Goal: Transaction & Acquisition: Purchase product/service

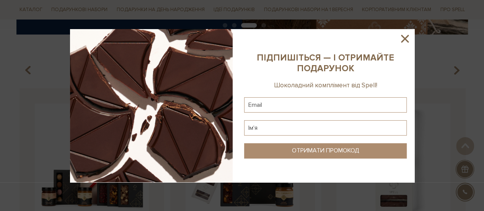
scroll to position [250, 0]
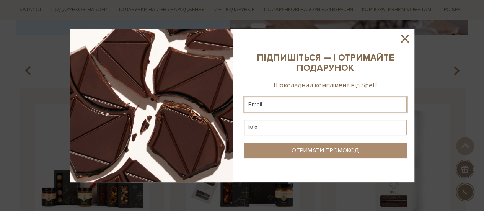
click at [295, 103] on input "text" at bounding box center [325, 104] width 163 height 15
type input "kr.mnykh@gmail.com"
click at [299, 127] on input "text" at bounding box center [325, 127] width 163 height 15
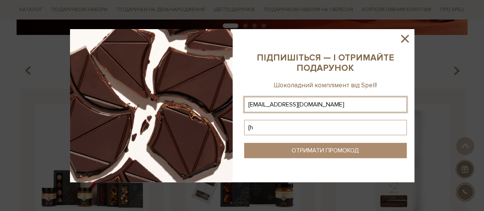
type input "{"
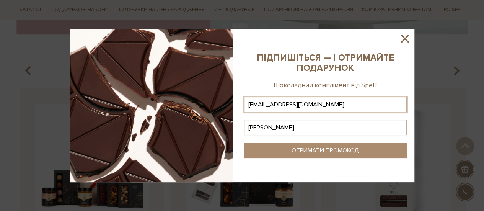
type input "[PERSON_NAME]"
click at [298, 151] on div "ОТРИМАТИ ПРОМОКОД" at bounding box center [325, 150] width 67 height 7
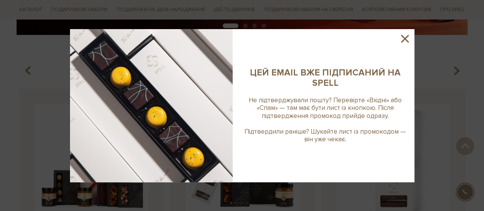
click at [403, 39] on icon at bounding box center [404, 38] width 13 height 13
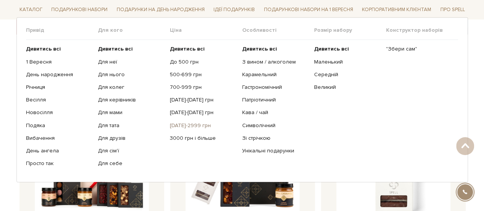
click at [191, 124] on link "[DATE]-2999 грн" at bounding box center [203, 125] width 66 height 7
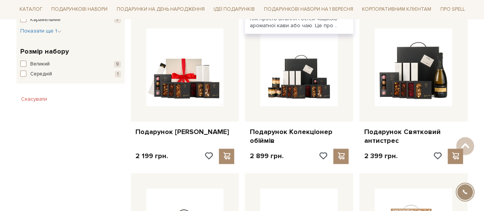
scroll to position [454, 0]
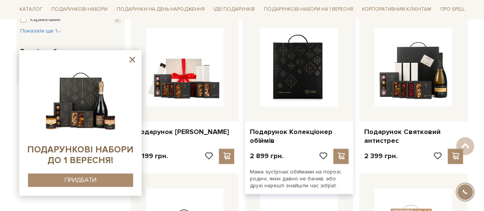
click at [286, 96] on img at bounding box center [299, 67] width 78 height 78
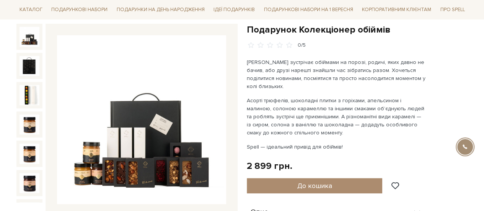
scroll to position [77, 0]
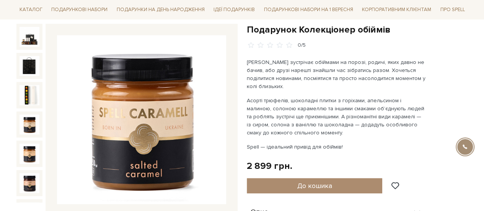
click at [25, 115] on img at bounding box center [30, 124] width 20 height 20
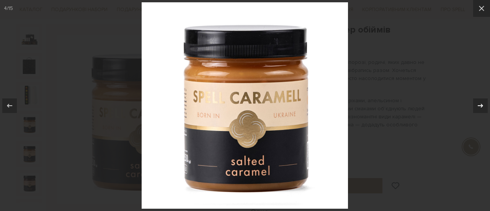
click at [483, 104] on icon at bounding box center [480, 105] width 9 height 9
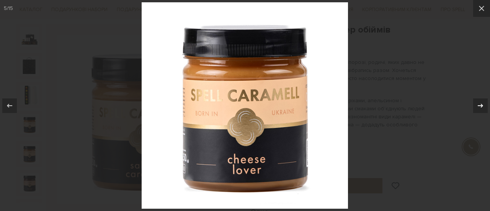
click at [483, 104] on icon at bounding box center [480, 105] width 9 height 9
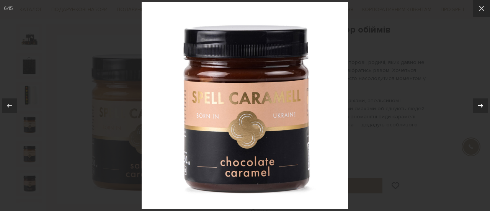
click at [483, 104] on icon at bounding box center [480, 105] width 9 height 9
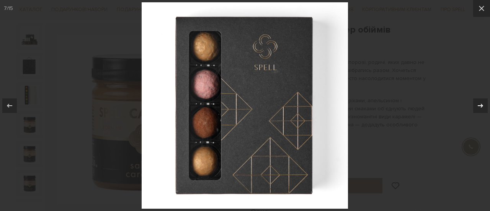
click at [483, 104] on icon at bounding box center [480, 105] width 9 height 9
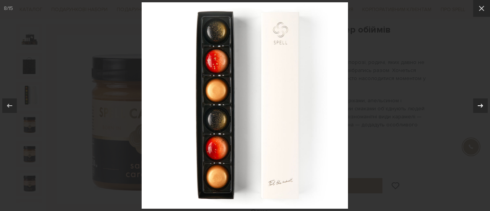
click at [483, 104] on icon at bounding box center [480, 105] width 9 height 9
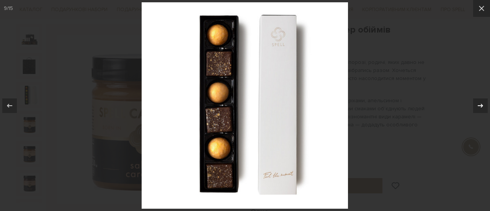
click at [483, 104] on icon at bounding box center [480, 105] width 9 height 9
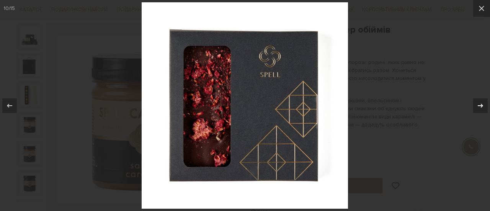
click at [483, 104] on icon at bounding box center [480, 105] width 9 height 9
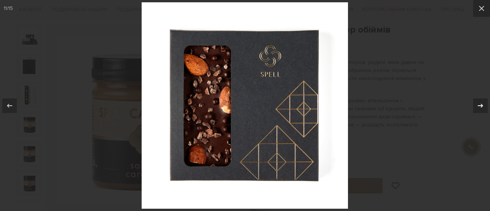
click at [483, 104] on icon at bounding box center [480, 105] width 9 height 9
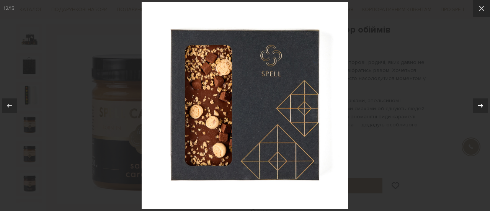
click at [483, 104] on icon at bounding box center [480, 105] width 9 height 9
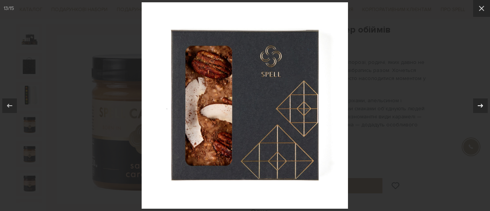
click at [483, 104] on icon at bounding box center [480, 105] width 9 height 9
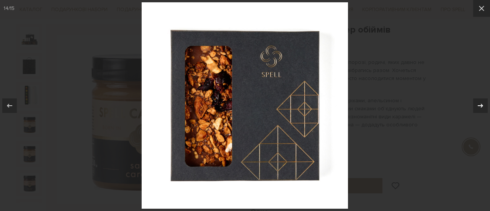
click at [483, 104] on icon at bounding box center [480, 105] width 9 height 9
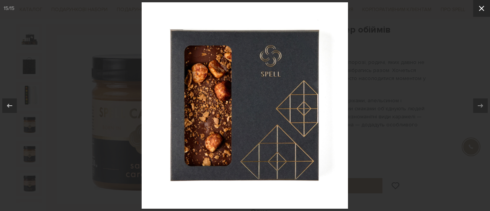
click at [483, 9] on icon at bounding box center [481, 8] width 9 height 9
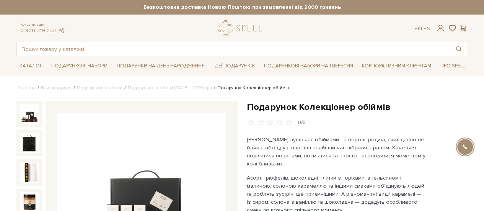
click at [31, 119] on img at bounding box center [30, 114] width 20 height 20
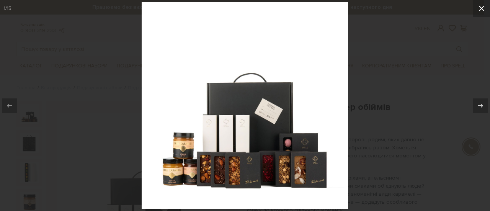
click at [478, 8] on icon at bounding box center [481, 8] width 9 height 9
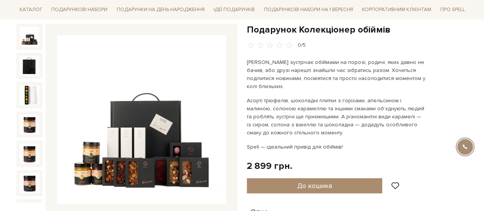
scroll to position [77, 0]
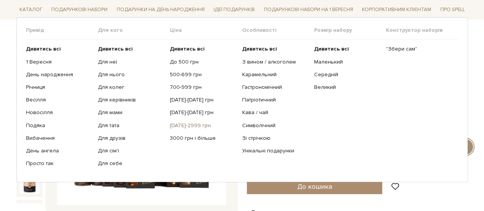
click at [196, 124] on link "[DATE]-2999 грн" at bounding box center [203, 125] width 66 height 7
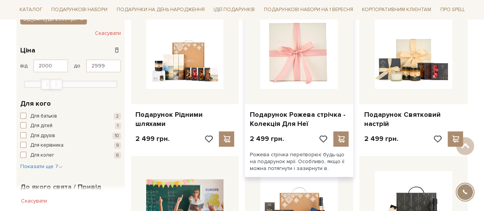
scroll to position [152, 0]
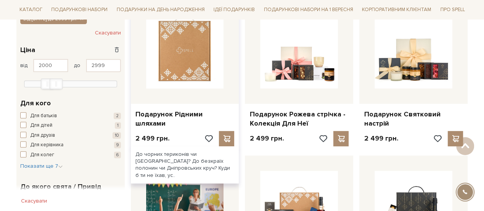
click at [188, 73] on img at bounding box center [185, 50] width 78 height 78
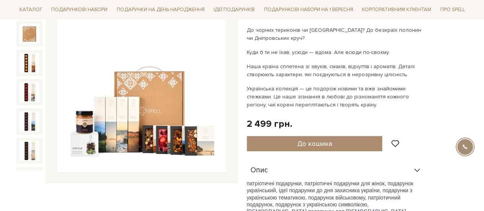
scroll to position [109, 0]
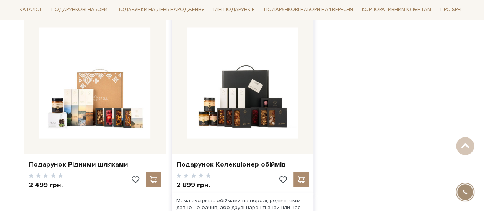
scroll to position [797, 0]
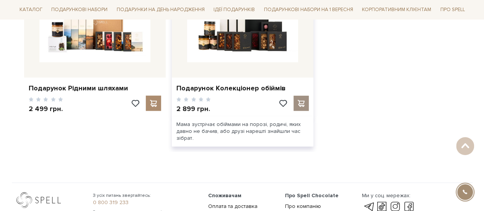
click at [300, 104] on span at bounding box center [301, 103] width 10 height 7
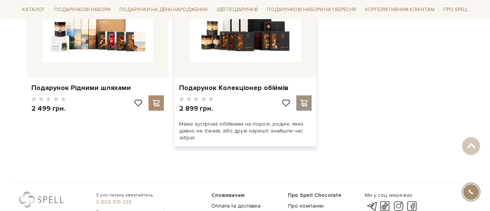
scroll to position [873, 0]
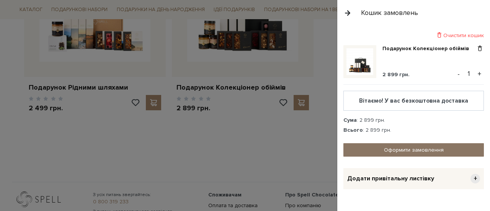
click at [404, 149] on link "Оформити замовлення" at bounding box center [413, 149] width 140 height 13
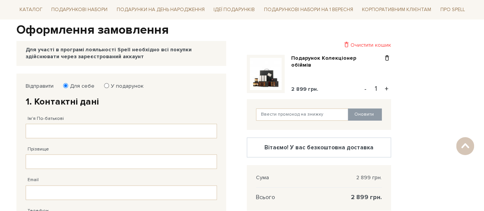
scroll to position [76, 0]
click at [104, 84] on input "У подарунок" at bounding box center [106, 85] width 5 height 5
radio input "true"
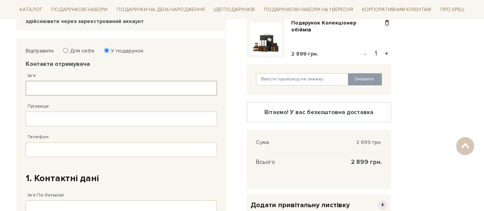
click at [93, 86] on input "Ім'я" at bounding box center [121, 88] width 191 height 15
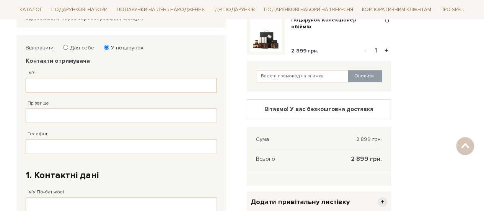
scroll to position [114, 0]
type input "[PERSON_NAME]"
drag, startPoint x: 78, startPoint y: 111, endPoint x: 81, endPoint y: 115, distance: 4.7
click at [79, 114] on input "Прізвище" at bounding box center [121, 115] width 191 height 15
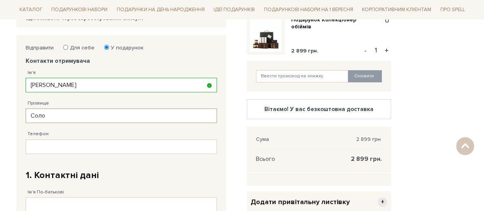
type input "Соло"
drag, startPoint x: 78, startPoint y: 115, endPoint x: 28, endPoint y: 116, distance: 49.8
click at [28, 116] on input "Соло" at bounding box center [121, 115] width 191 height 15
paste input "[PERSON_NAME]"
type input "[PERSON_NAME]"
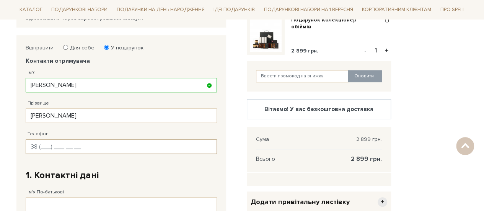
click at [67, 147] on input "Телефон" at bounding box center [121, 146] width 191 height 15
type input "[PHONE_NUMBER]"
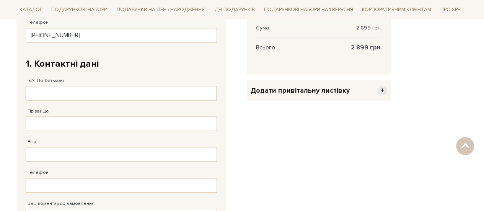
click at [93, 91] on input "Ім'я По-батькові" at bounding box center [121, 93] width 191 height 15
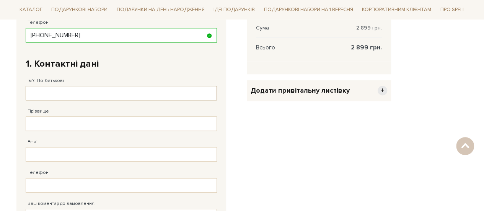
scroll to position [226, 0]
click at [93, 91] on input "Ім'я По-батькові" at bounding box center [121, 92] width 191 height 15
type input "[PERSON_NAME]"
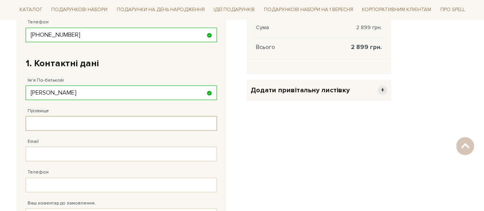
click at [83, 122] on input "Прізвище" at bounding box center [121, 123] width 191 height 15
type input "Мних"
click at [73, 156] on input "Email" at bounding box center [121, 154] width 191 height 15
type input "[EMAIL_ADDRESS][DOMAIN_NAME]"
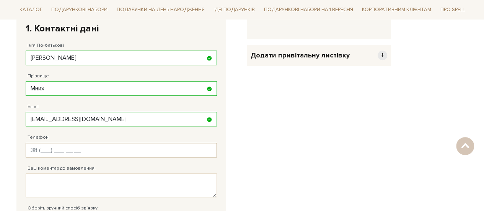
click at [81, 143] on input "Телефон" at bounding box center [121, 150] width 191 height 15
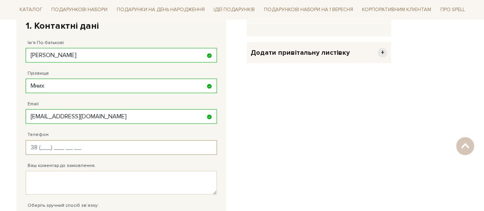
type input "[PHONE_NUMBER]"
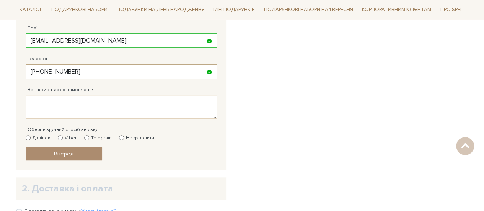
scroll to position [339, 0]
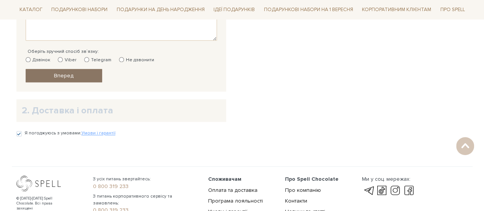
click at [69, 75] on span "Вперед" at bounding box center [64, 75] width 20 height 7
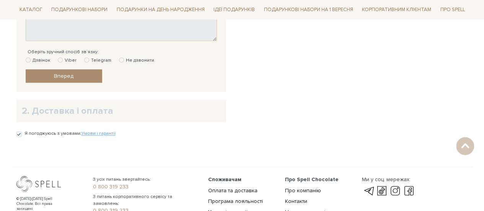
scroll to position [149, 0]
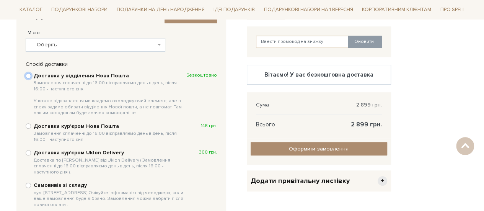
click at [26, 76] on input "Доставка у відділення Нова Пошта Замовлення сплаченні до 16:00 відправляємо ден…" at bounding box center [28, 75] width 5 height 5
radio input "true"
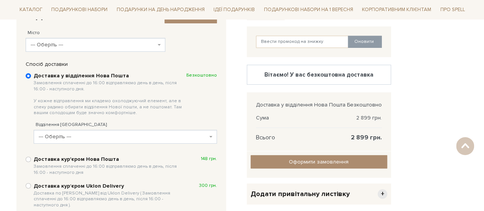
click at [119, 45] on span "--- Оберіть ---" at bounding box center [93, 45] width 125 height 8
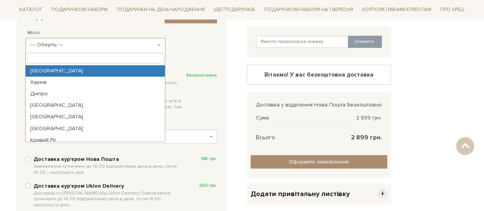
click at [85, 60] on input "search" at bounding box center [95, 57] width 136 height 11
paste input "Камʼянське"
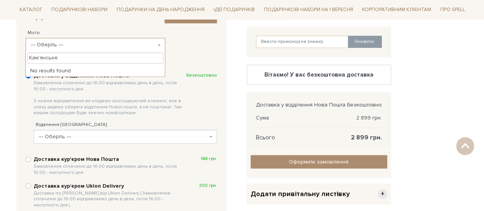
type input "Камʼянське"
click at [82, 71] on li "No results found" at bounding box center [95, 70] width 139 height 11
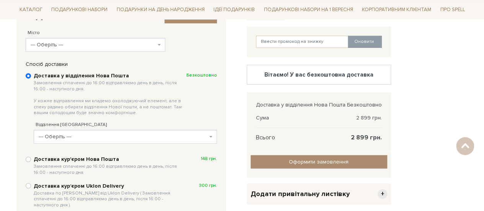
click at [24, 101] on div "Доставка у відділення Нова Пошта Замовлення сплаченні до 16:00 відправляємо ден…" at bounding box center [121, 156] width 199 height 177
click at [108, 136] on span "--- Оберіть ---" at bounding box center [123, 137] width 169 height 8
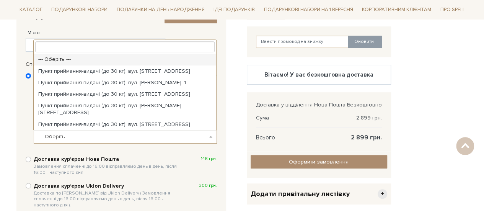
click at [24, 122] on div "Доставка у відділення Нова Пошта Замовлення сплаченні до 16:00 відправляємо ден…" at bounding box center [121, 156] width 199 height 177
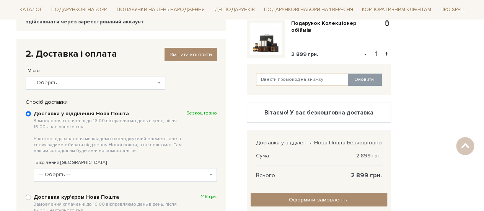
scroll to position [110, 0]
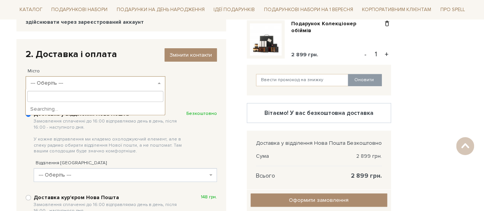
click at [157, 82] on span "--- Оберіть ---" at bounding box center [96, 83] width 140 height 14
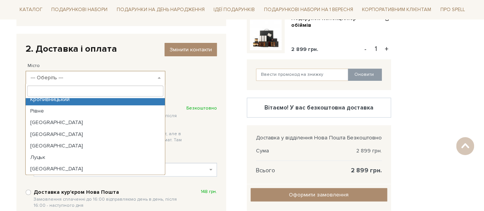
scroll to position [116, 0]
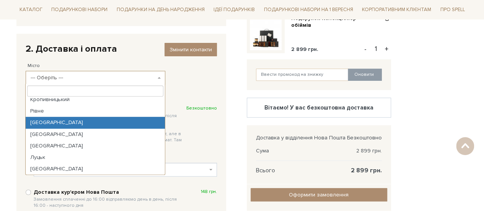
click at [19, 118] on div "Спосіб доставки Ви маєте вибрати спосіб доставки Доставка у відділення Нова Пош…" at bounding box center [121, 188] width 210 height 189
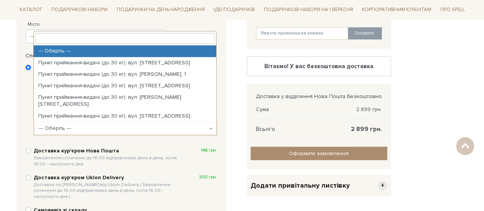
click at [119, 124] on span "--- Оберіть ---" at bounding box center [123, 128] width 169 height 8
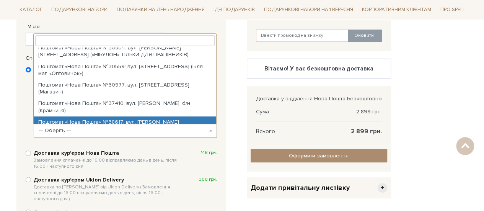
scroll to position [191, 0]
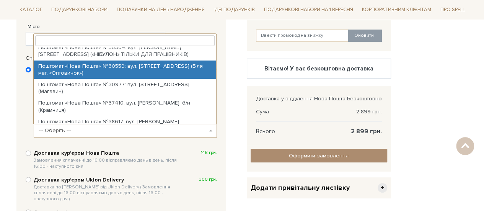
click at [91, 44] on input "search" at bounding box center [125, 40] width 180 height 11
type input "Камʼянське"
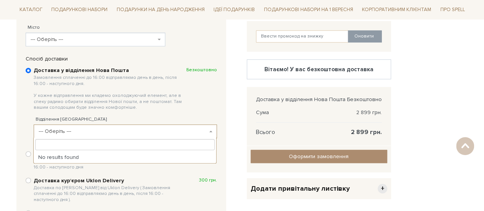
click at [24, 94] on div "Доставка у відділення Нова Пошта Замовлення сплаченні до 16:00 відправляємо ден…" at bounding box center [121, 150] width 199 height 177
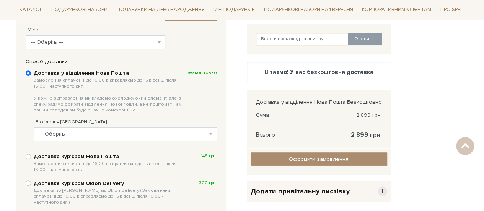
scroll to position [151, 0]
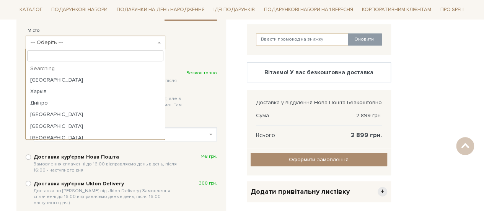
click at [115, 44] on span "--- Оберіть ---" at bounding box center [93, 43] width 125 height 8
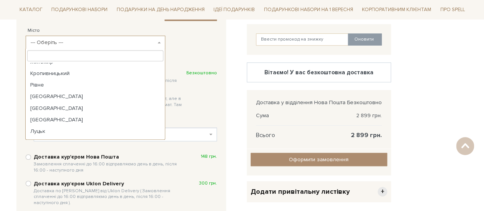
scroll to position [201, 0]
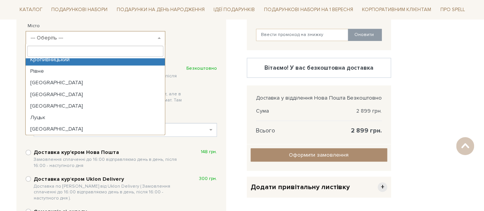
click at [96, 52] on input "search" at bounding box center [95, 51] width 136 height 11
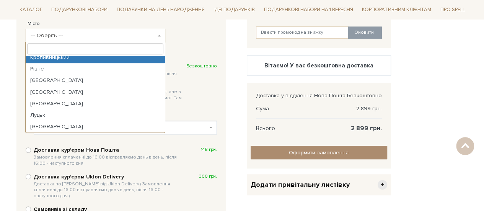
scroll to position [158, 0]
click at [95, 46] on input "search" at bounding box center [95, 48] width 136 height 11
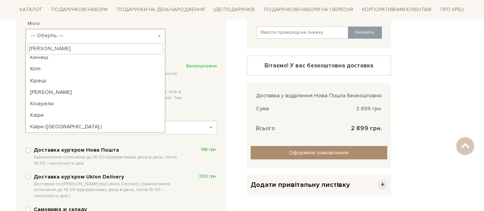
scroll to position [0, 0]
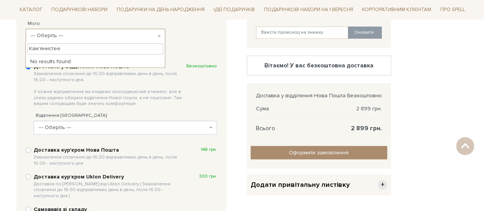
click at [67, 50] on input "Кам'янистее" at bounding box center [95, 48] width 136 height 11
type input "Кам'янисте"
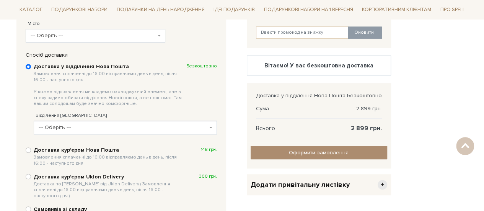
click at [179, 85] on span "Замовлення сплаченні до 16:00 відправляємо день в день, після 16:00 - наступног…" at bounding box center [110, 89] width 153 height 36
click at [31, 69] on input "Доставка у відділення Нова Пошта Замовлення сплаченні до 16:00 відправляємо ден…" at bounding box center [28, 66] width 5 height 5
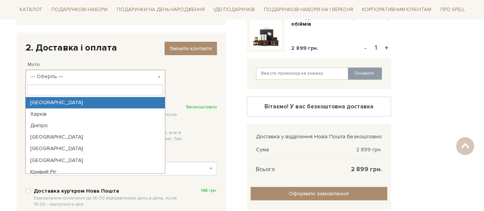
click at [115, 75] on span "--- Оберіть ---" at bounding box center [93, 77] width 125 height 8
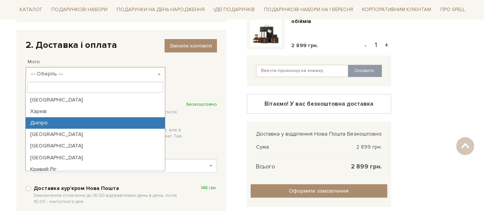
select select "Дніпро"
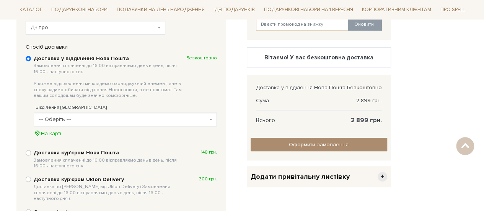
click at [93, 120] on span "--- Оберіть ---" at bounding box center [123, 120] width 169 height 8
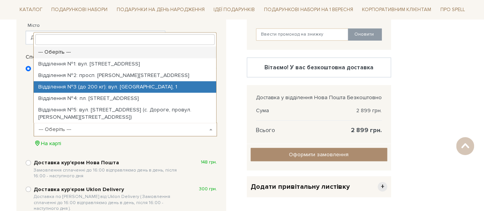
scroll to position [155, 0]
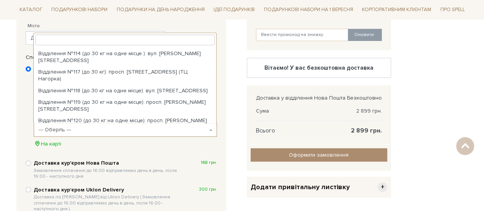
click at [146, 41] on input "search" at bounding box center [125, 39] width 180 height 11
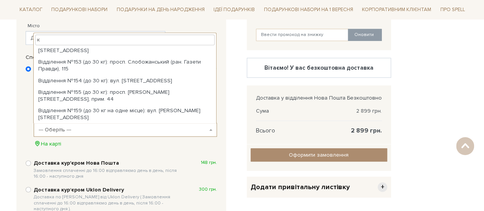
scroll to position [0, 0]
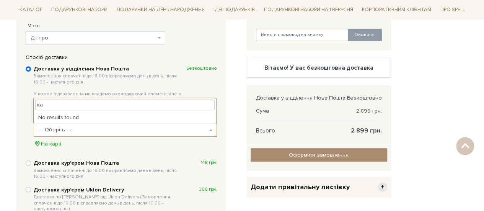
type input "к"
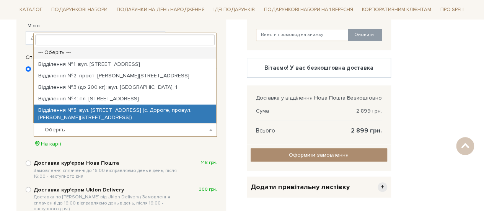
click at [141, 150] on div "Доставка у відділення Нова Пошта Замовлення сплаченні до 16:00 відправляємо ден…" at bounding box center [121, 155] width 199 height 188
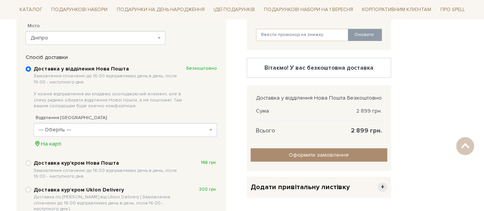
click at [77, 39] on span "Дніпро" at bounding box center [93, 38] width 125 height 8
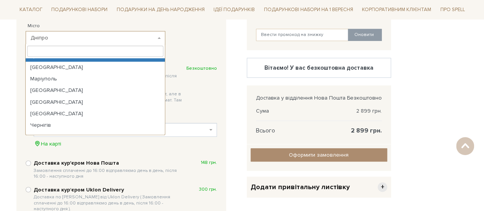
scroll to position [78, 0]
click at [64, 48] on input "search" at bounding box center [95, 51] width 136 height 11
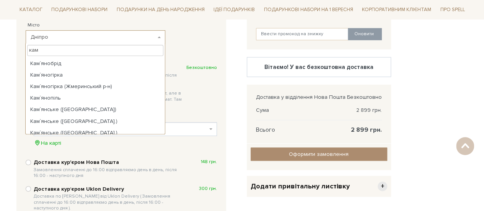
scroll to position [497, 0]
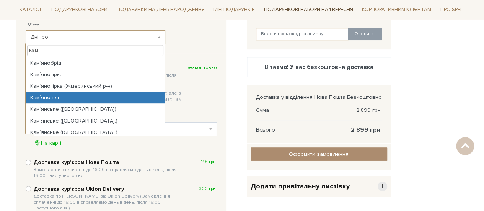
type input "кам"
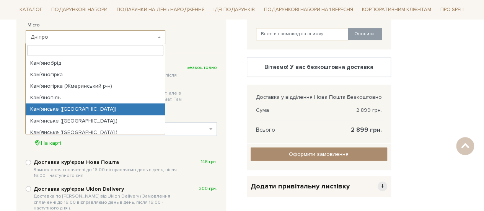
select select "Кам`янське ([GEOGRAPHIC_DATA])"
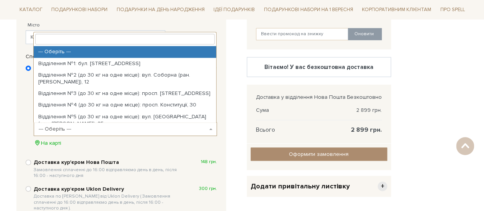
click at [77, 133] on span "--- Оберіть ---" at bounding box center [125, 129] width 183 height 14
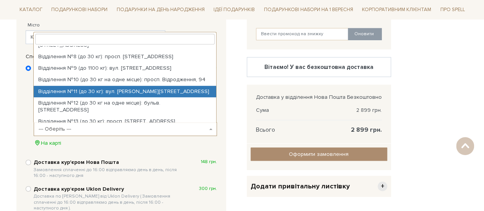
scroll to position [116, 0]
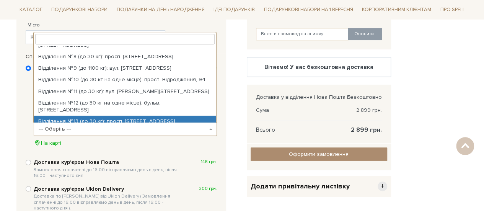
select select "Відділення №13 (до 30 кг): просп. [STREET_ADDRESS]"
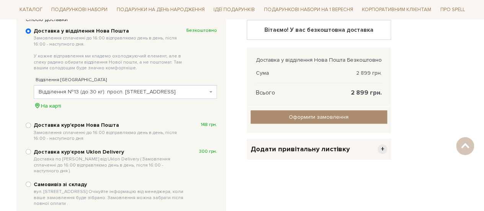
scroll to position [194, 0]
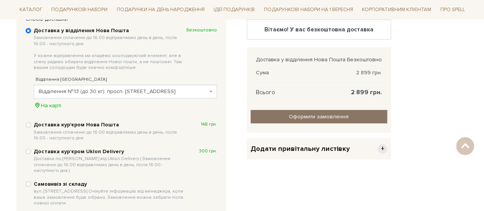
click at [269, 117] on input "Оформити замовлення" at bounding box center [319, 116] width 137 height 13
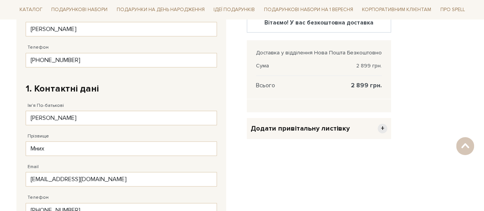
scroll to position [200, 0]
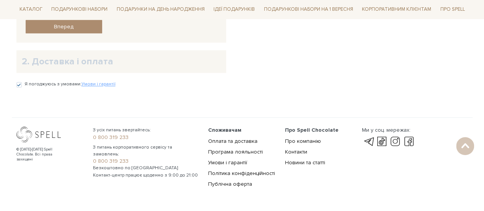
click at [111, 67] on div "2. Доставка і оплата" at bounding box center [121, 61] width 210 height 23
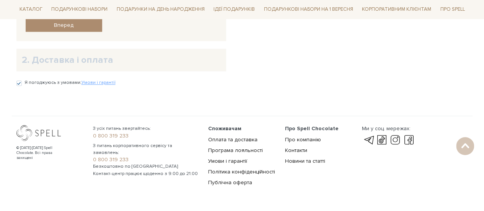
click at [99, 58] on h2 "2. Доставка і оплата" at bounding box center [121, 60] width 199 height 12
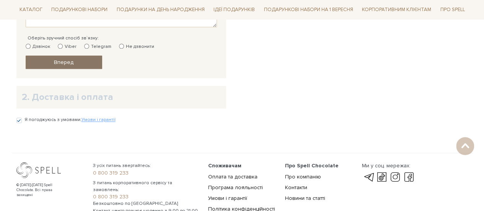
scroll to position [430, 0]
click at [71, 62] on span "Вперед" at bounding box center [64, 62] width 20 height 7
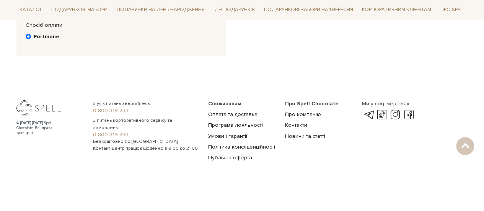
scroll to position [149, 0]
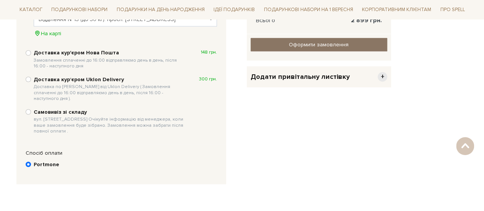
click at [290, 42] on input "Оформити замовлення" at bounding box center [319, 44] width 137 height 13
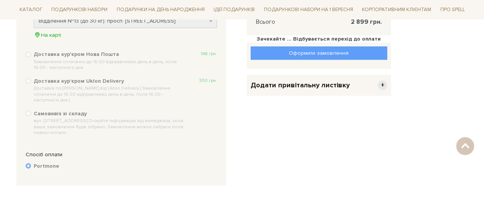
scroll to position [264, 0]
